Goal: Find specific page/section

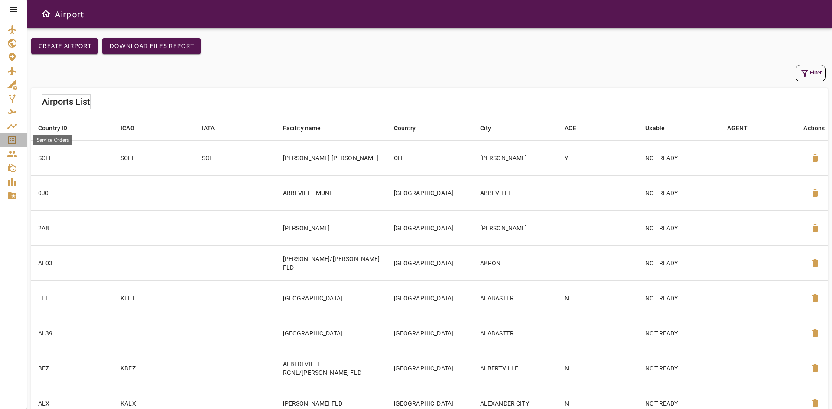
click at [12, 142] on icon "Service Orders" at bounding box center [12, 140] width 8 height 8
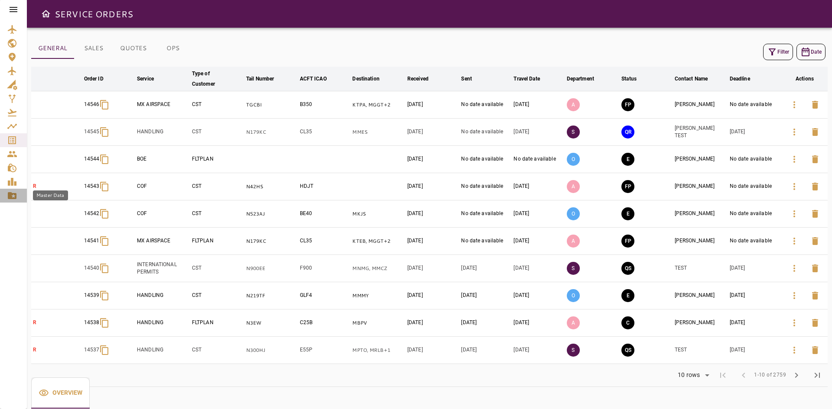
click at [9, 199] on icon "Master Data" at bounding box center [12, 195] width 9 height 7
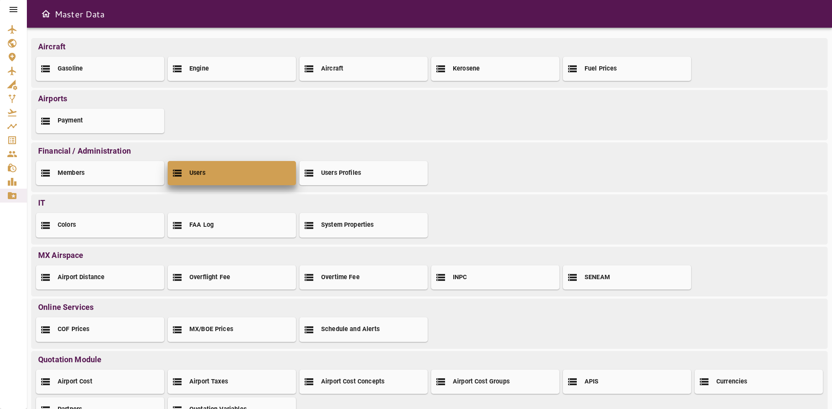
click at [212, 171] on div "Users" at bounding box center [232, 173] width 128 height 24
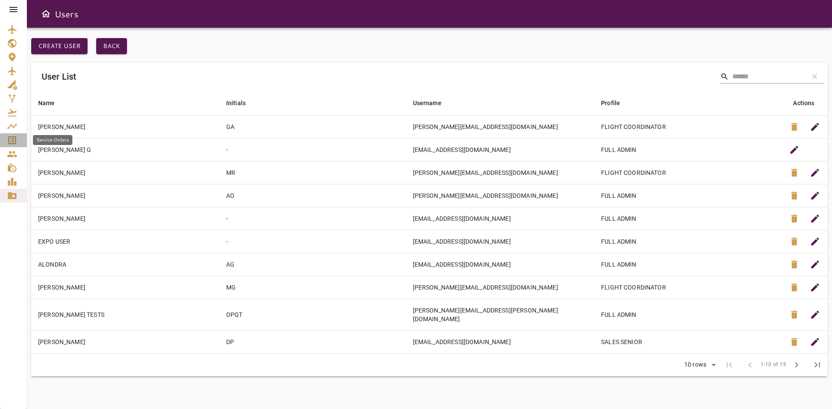
click at [19, 141] on div "Service Orders" at bounding box center [13, 140] width 13 height 10
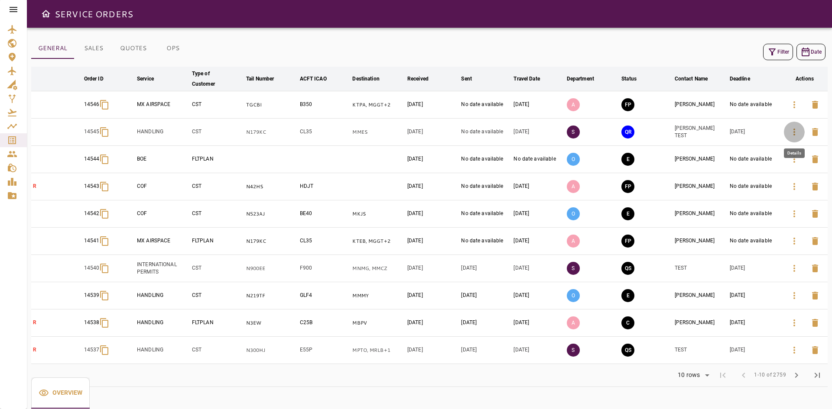
click at [796, 128] on icon "button" at bounding box center [794, 132] width 10 height 10
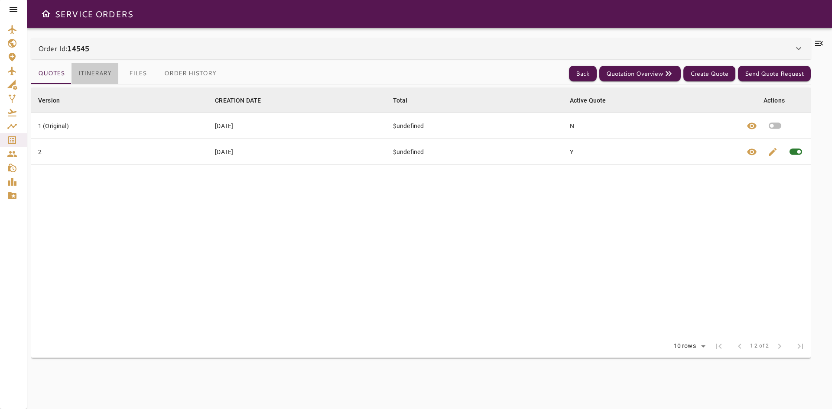
click at [95, 75] on button "Itinerary" at bounding box center [94, 73] width 47 height 21
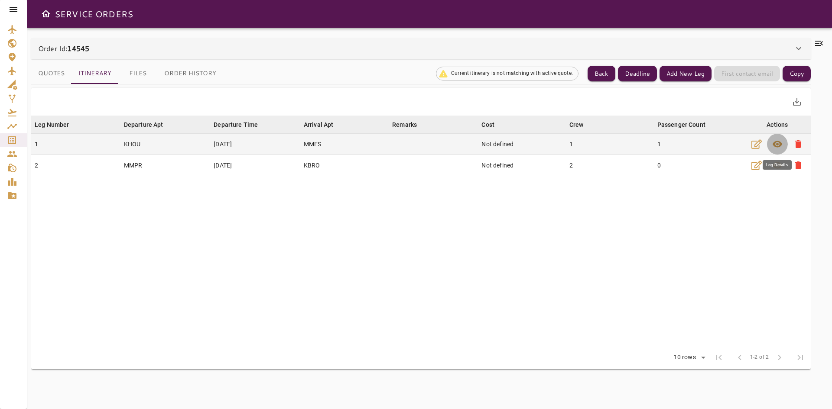
click at [773, 143] on span "visibility" at bounding box center [777, 144] width 10 height 10
